Goal: Information Seeking & Learning: Learn about a topic

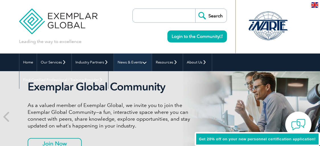
scroll to position [16, 0]
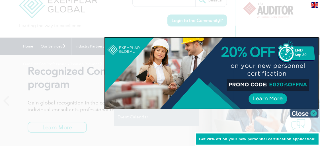
click at [317, 115] on img at bounding box center [304, 113] width 28 height 9
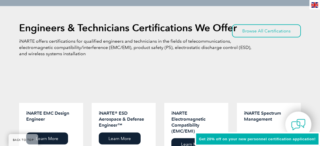
scroll to position [690, 0]
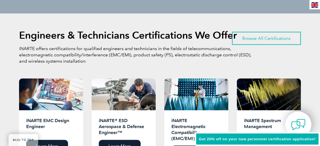
click at [257, 32] on link "Browse All Certifications" at bounding box center [266, 38] width 69 height 13
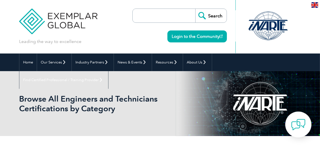
click at [168, 14] on input "search" at bounding box center [166, 16] width 60 height 14
type input "c"
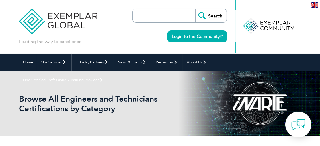
type input "g"
paste input "Accredited ISO 14064 GHG Lead Accountant Course (Exemplar Global Certified)."
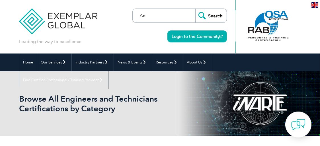
type input "A"
type input "ghg"
click at [210, 18] on input "Search" at bounding box center [210, 16] width 31 height 14
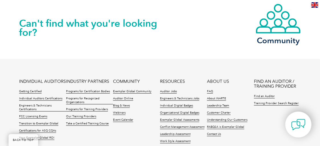
scroll to position [591, 0]
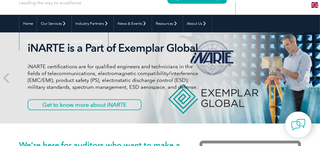
scroll to position [39, 0]
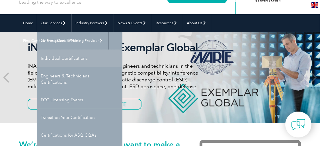
click at [65, 53] on link "Individual Certifications" at bounding box center [79, 59] width 85 height 18
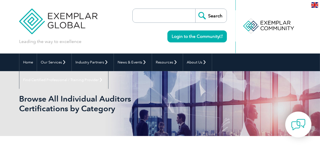
click at [163, 20] on input "search" at bounding box center [166, 16] width 60 height 14
type input "ghg"
click at [195, 9] on input "Search" at bounding box center [210, 16] width 31 height 14
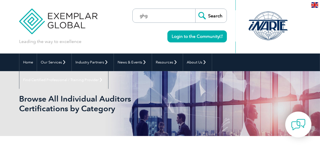
click at [164, 15] on input "ghg" at bounding box center [166, 16] width 60 height 14
type input "g"
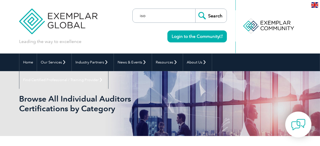
type input "iso"
click at [203, 15] on input "Search" at bounding box center [210, 16] width 31 height 14
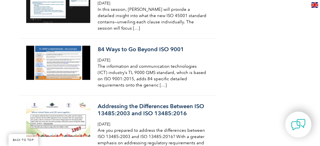
scroll to position [655, 0]
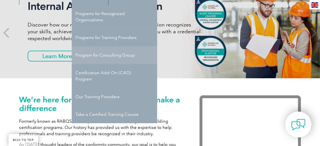
scroll to position [84, 0]
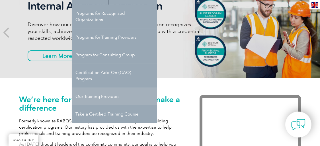
click at [126, 93] on link "Our Training Providers" at bounding box center [114, 97] width 85 height 18
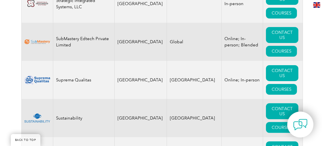
scroll to position [9870, 0]
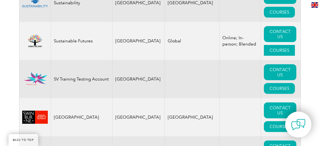
click at [269, 56] on link "COURSES" at bounding box center [279, 50] width 31 height 11
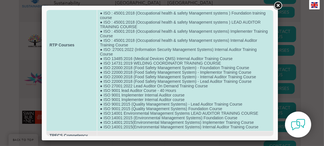
scroll to position [91, 0]
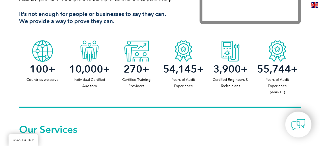
scroll to position [242, 0]
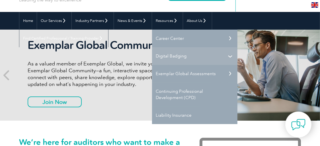
scroll to position [41, 0]
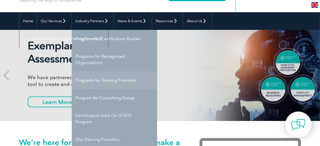
click at [123, 79] on link "Programs for Training Providers" at bounding box center [114, 80] width 85 height 18
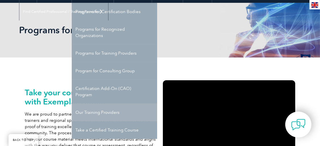
scroll to position [68, 0]
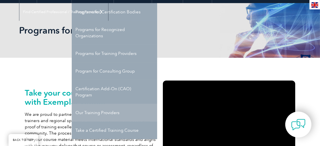
click at [115, 106] on link "Our Training Providers" at bounding box center [114, 113] width 85 height 18
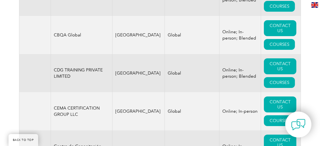
scroll to position [2108, 0]
